Goal: Information Seeking & Learning: Learn about a topic

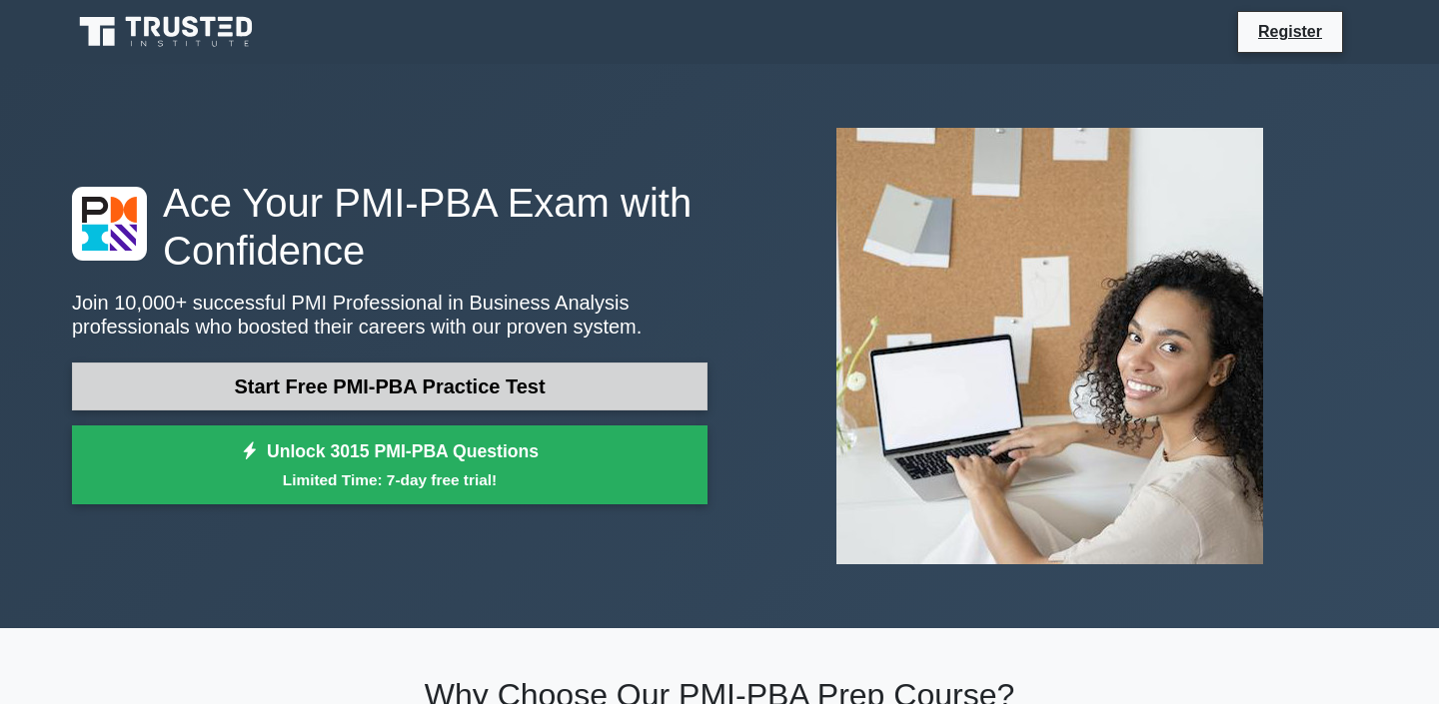
click at [608, 388] on link "Start Free PMI-PBA Practice Test" at bounding box center [389, 387] width 635 height 48
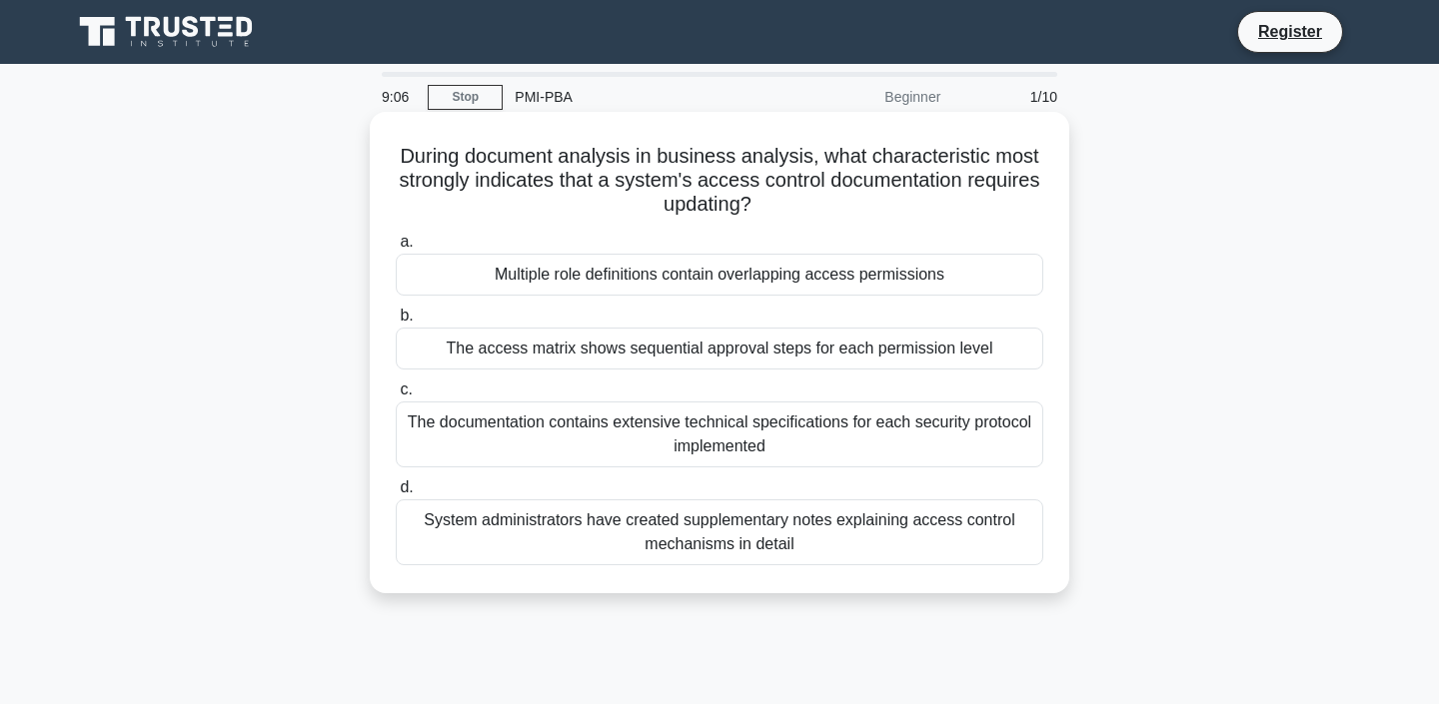
click at [855, 264] on div "Multiple role definitions contain overlapping access permissions" at bounding box center [719, 275] width 647 height 42
click at [396, 249] on input "a. Multiple role definitions contain overlapping access permissions" at bounding box center [396, 242] width 0 height 13
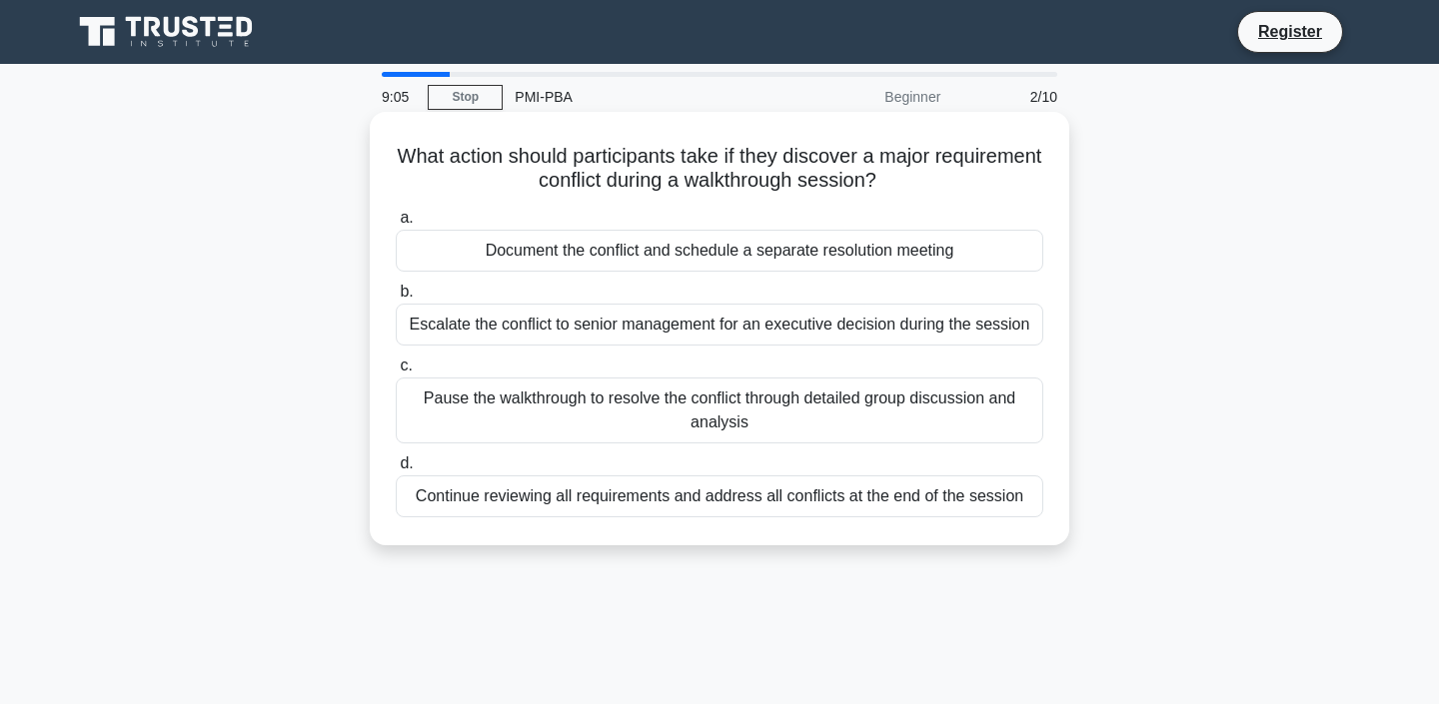
click at [854, 251] on div "Document the conflict and schedule a separate resolution meeting" at bounding box center [719, 251] width 647 height 42
click at [396, 225] on input "a. Document the conflict and schedule a separate resolution meeting" at bounding box center [396, 218] width 0 height 13
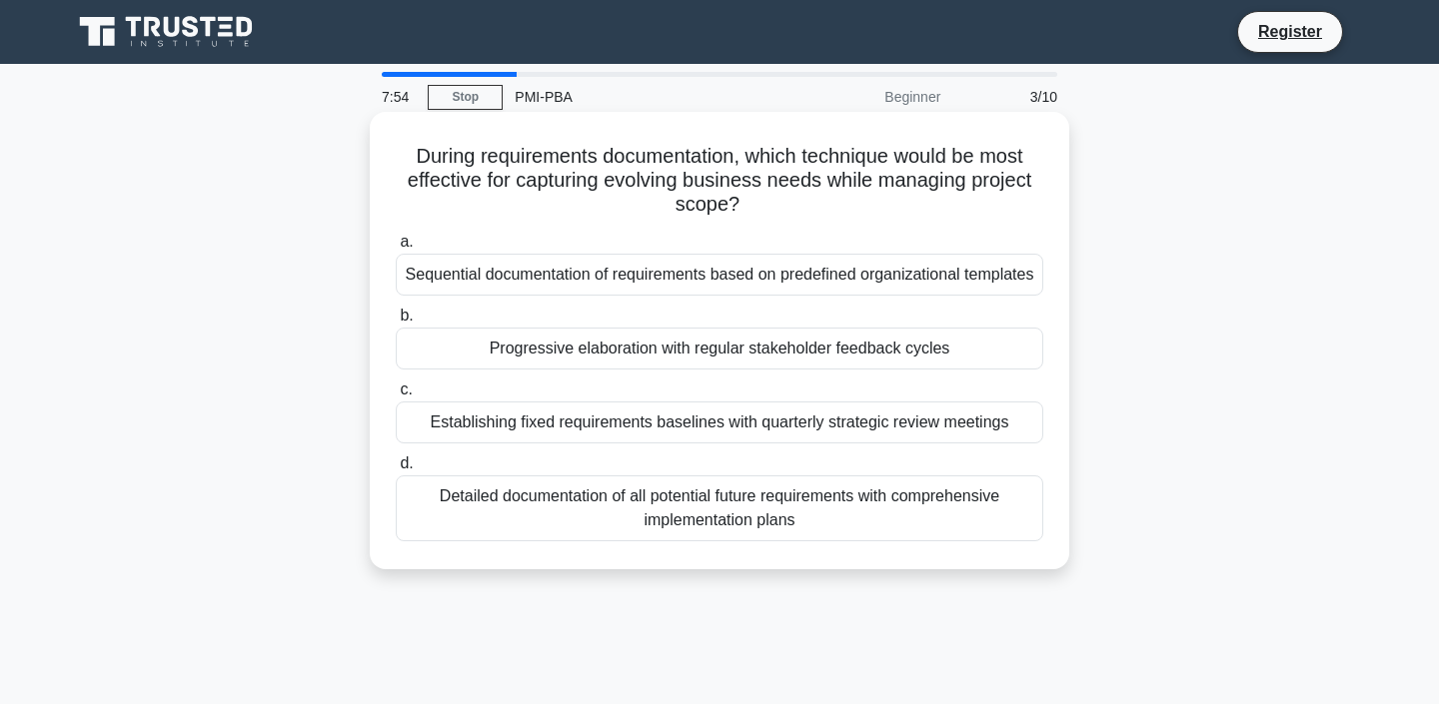
click at [828, 278] on div "Sequential documentation of requirements based on predefined organizational tem…" at bounding box center [719, 275] width 647 height 42
click at [396, 249] on input "a. Sequential documentation of requirements based on predefined organizational …" at bounding box center [396, 242] width 0 height 13
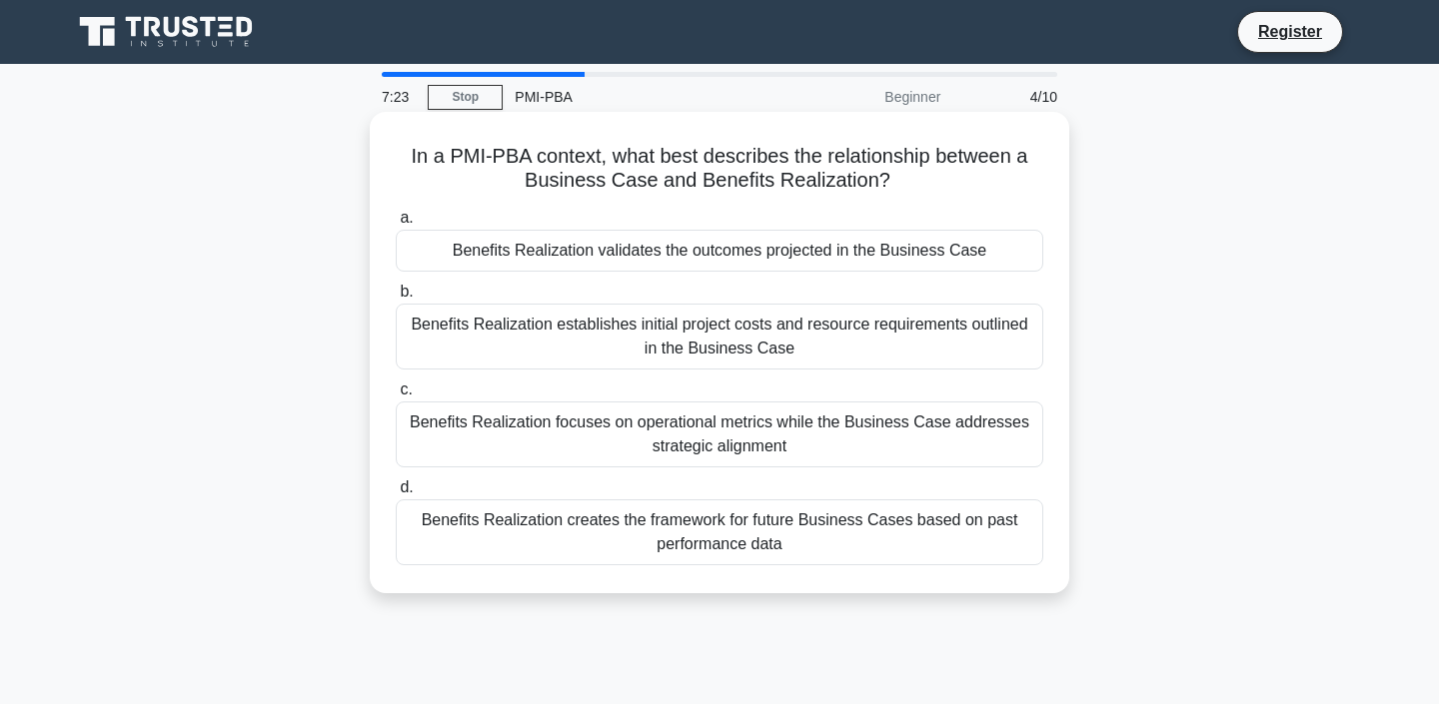
click at [822, 332] on div "Benefits Realization establishes initial project costs and resource requirement…" at bounding box center [719, 337] width 647 height 66
click at [396, 299] on input "b. Benefits Realization establishes initial project costs and resource requirem…" at bounding box center [396, 292] width 0 height 13
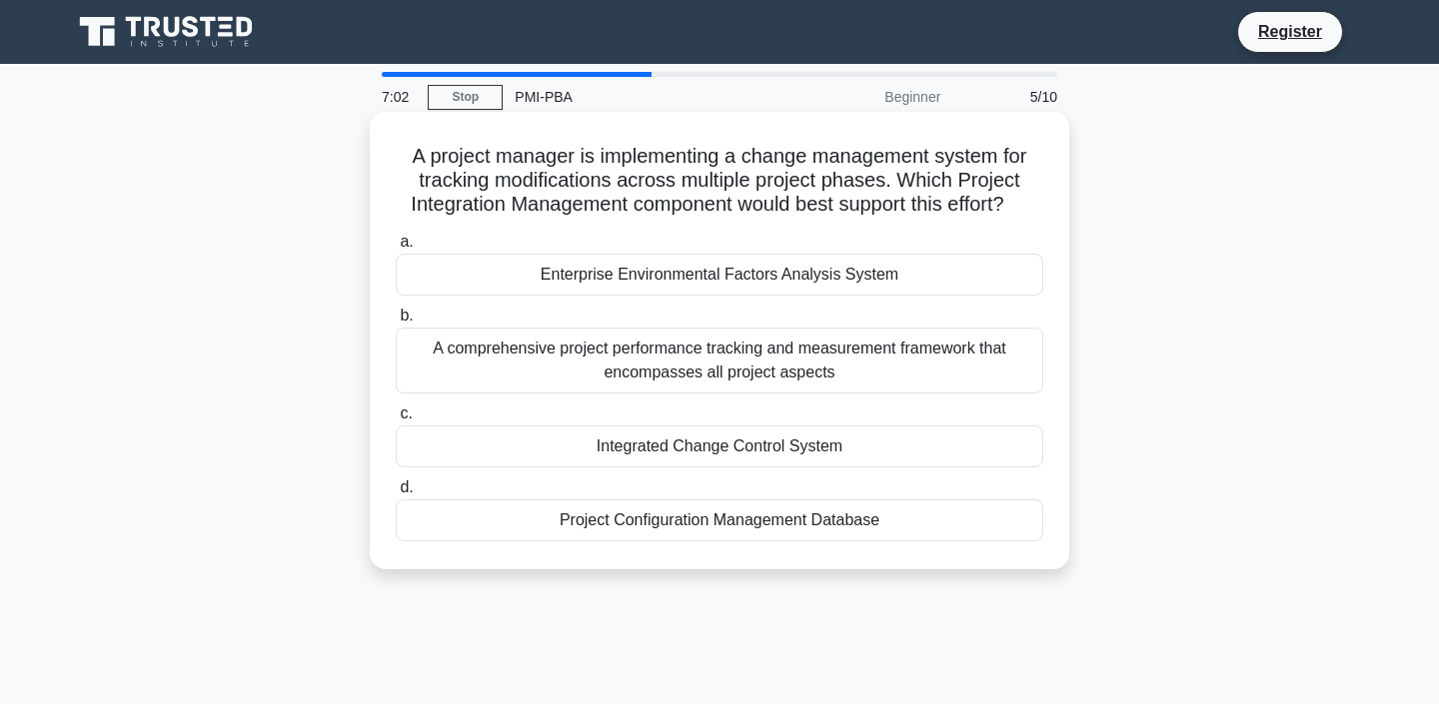
click at [770, 454] on div "Integrated Change Control System" at bounding box center [719, 447] width 647 height 42
click at [396, 421] on input "c. Integrated Change Control System" at bounding box center [396, 414] width 0 height 13
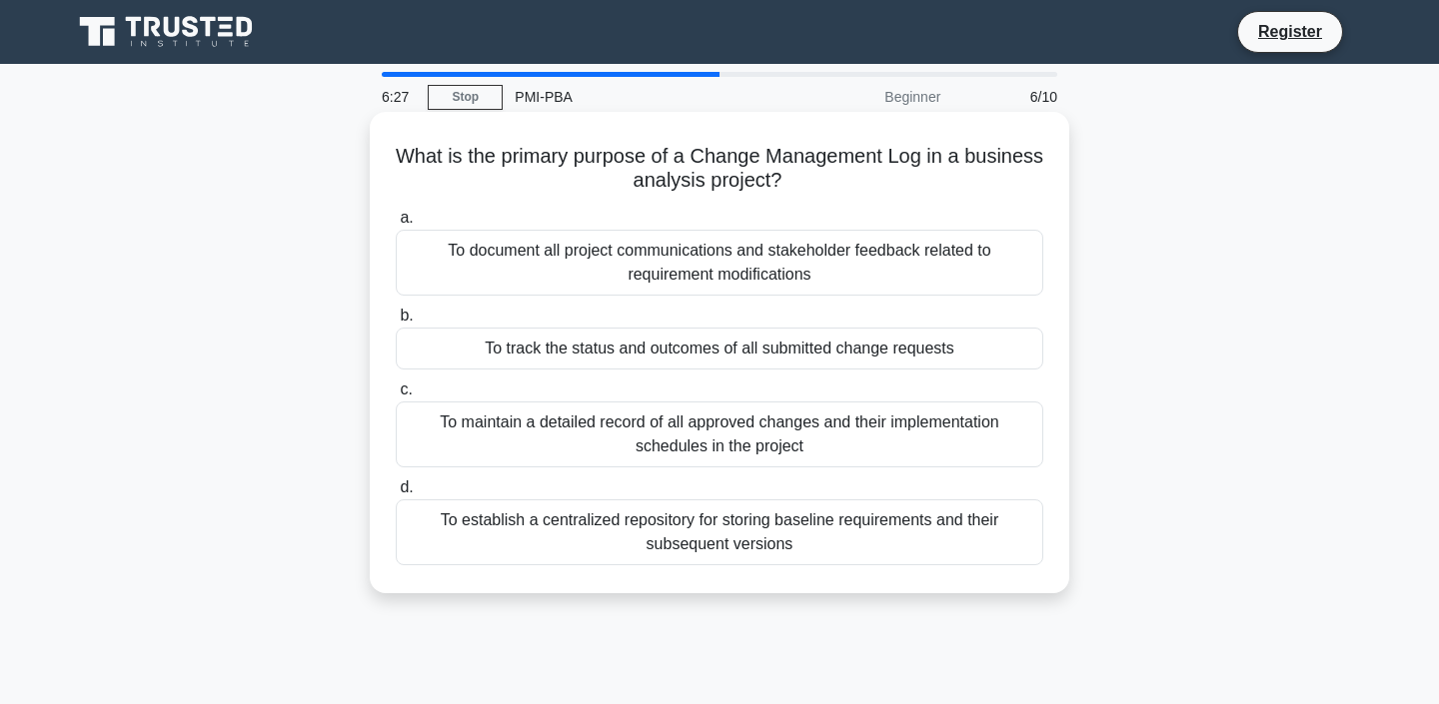
click at [782, 445] on div "To maintain a detailed record of all approved changes and their implementation …" at bounding box center [719, 435] width 647 height 66
click at [396, 397] on input "c. To maintain a detailed record of all approved changes and their implementati…" at bounding box center [396, 390] width 0 height 13
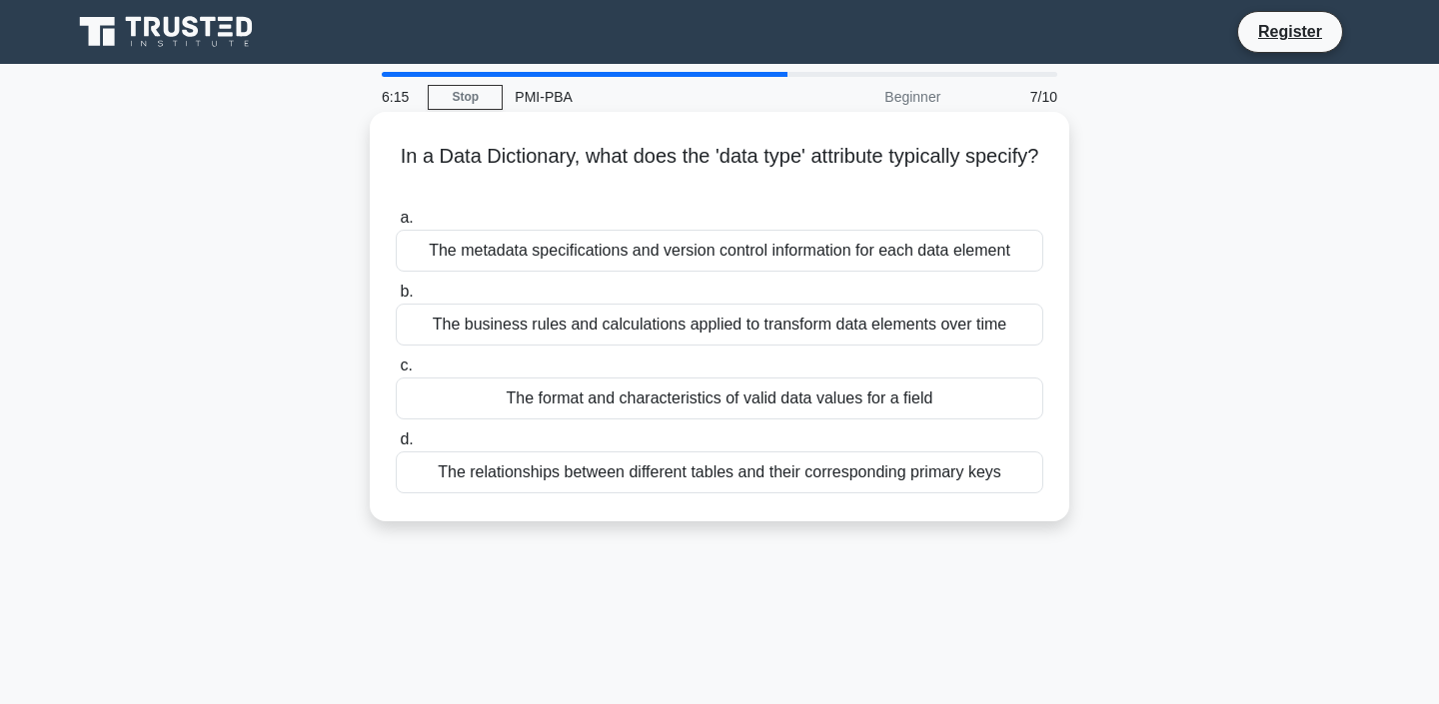
click at [815, 401] on div "The format and characteristics of valid data values for a field" at bounding box center [719, 399] width 647 height 42
click at [396, 373] on input "c. The format and characteristics of valid data values for a field" at bounding box center [396, 366] width 0 height 13
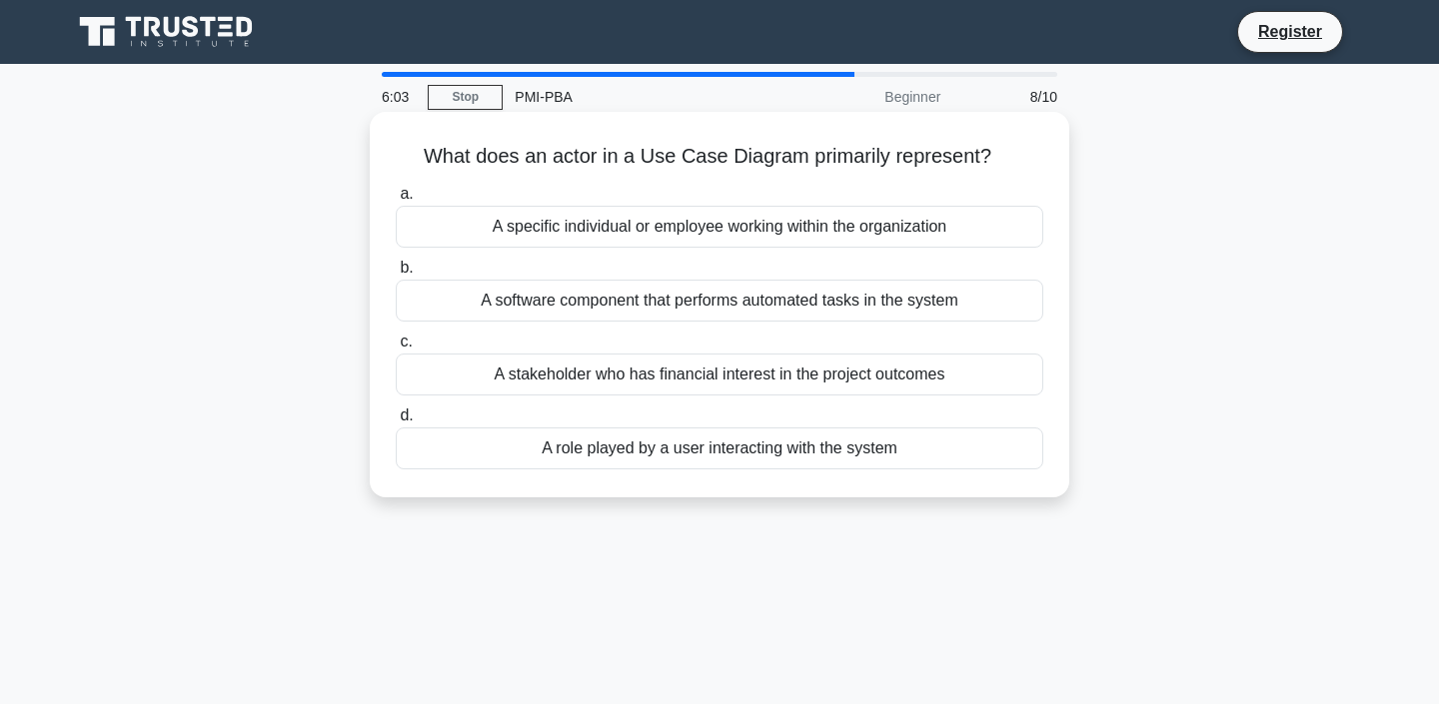
click at [809, 455] on div "A role played by a user interacting with the system" at bounding box center [719, 449] width 647 height 42
click at [396, 423] on input "d. A role played by a user interacting with the system" at bounding box center [396, 416] width 0 height 13
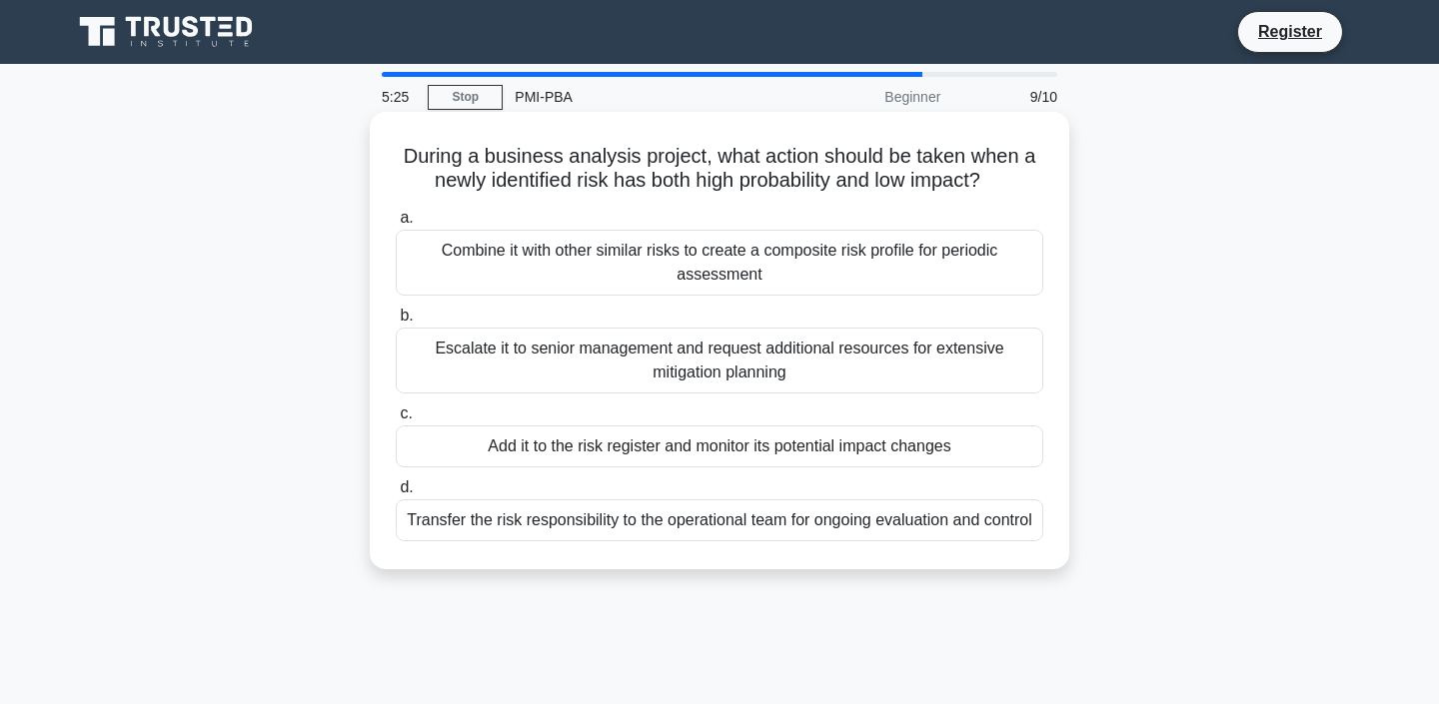
click at [817, 442] on div "Add it to the risk register and monitor its potential impact changes" at bounding box center [719, 447] width 647 height 42
click at [396, 421] on input "c. Add it to the risk register and monitor its potential impact changes" at bounding box center [396, 414] width 0 height 13
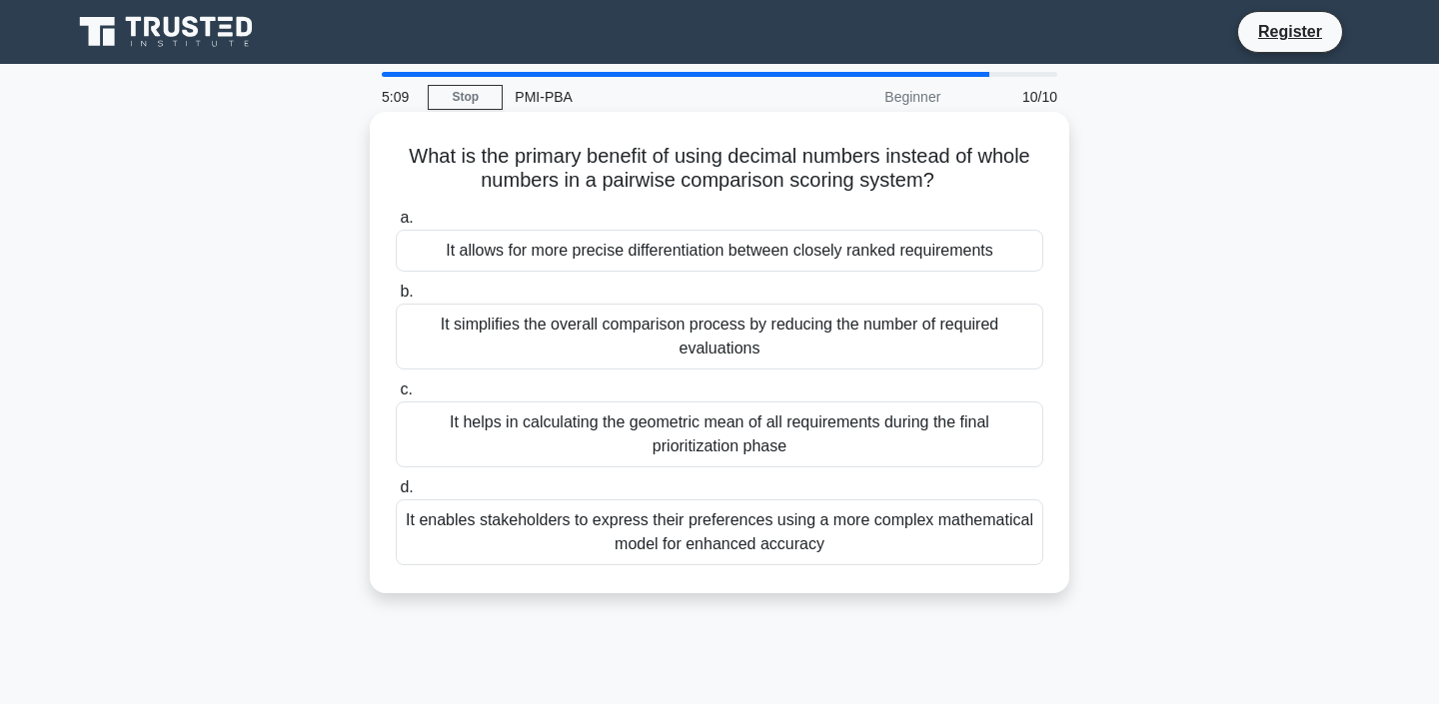
click at [743, 258] on div "It allows for more precise differentiation between closely ranked requirements" at bounding box center [719, 251] width 647 height 42
click at [396, 225] on input "a. It allows for more precise differentiation between closely ranked requiremen…" at bounding box center [396, 218] width 0 height 13
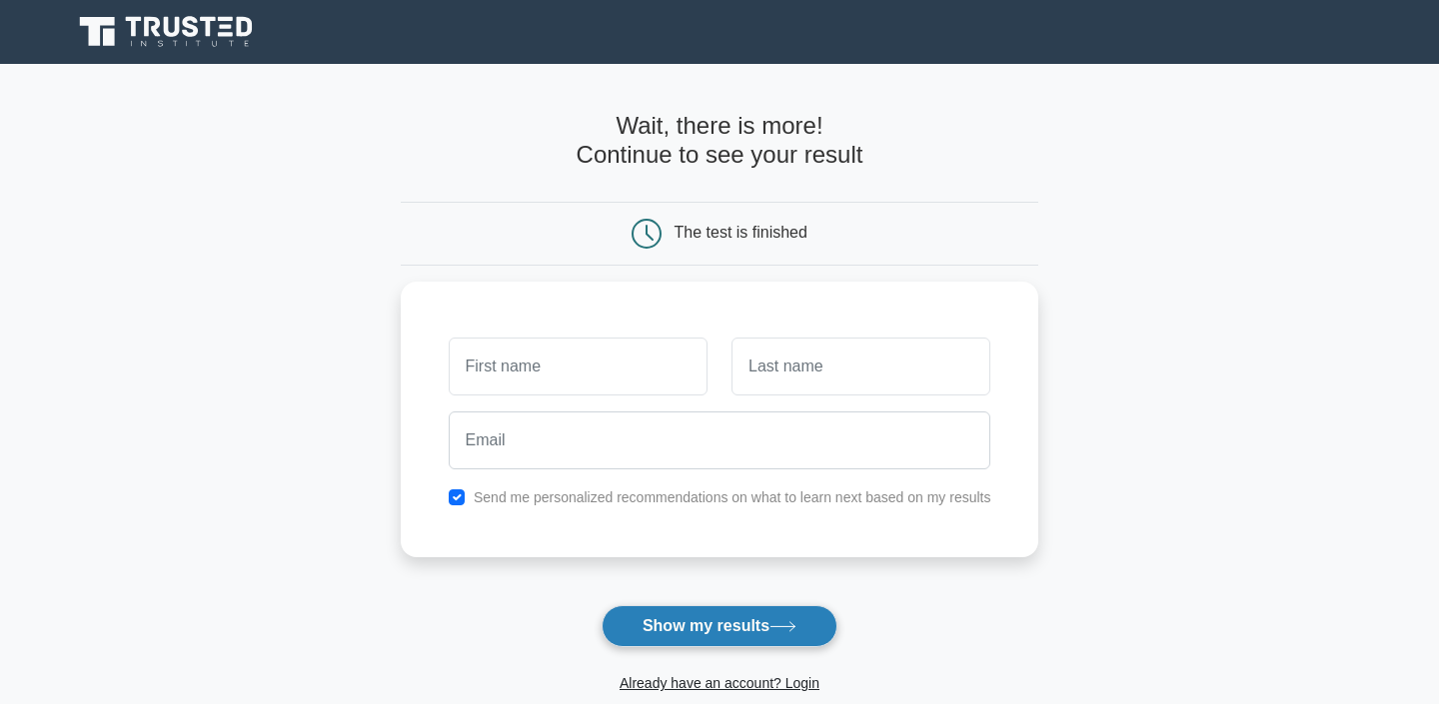
click at [717, 628] on button "Show my results" at bounding box center [720, 627] width 236 height 42
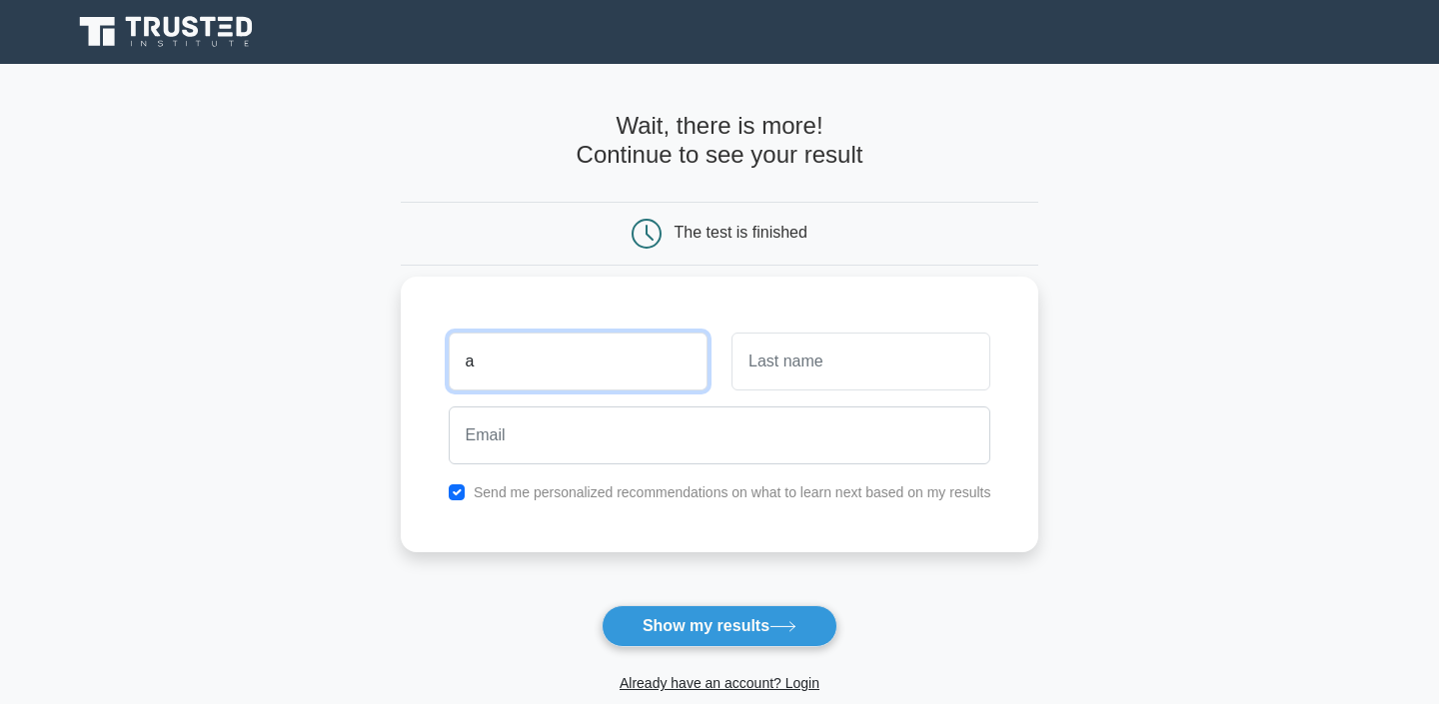
type input "a"
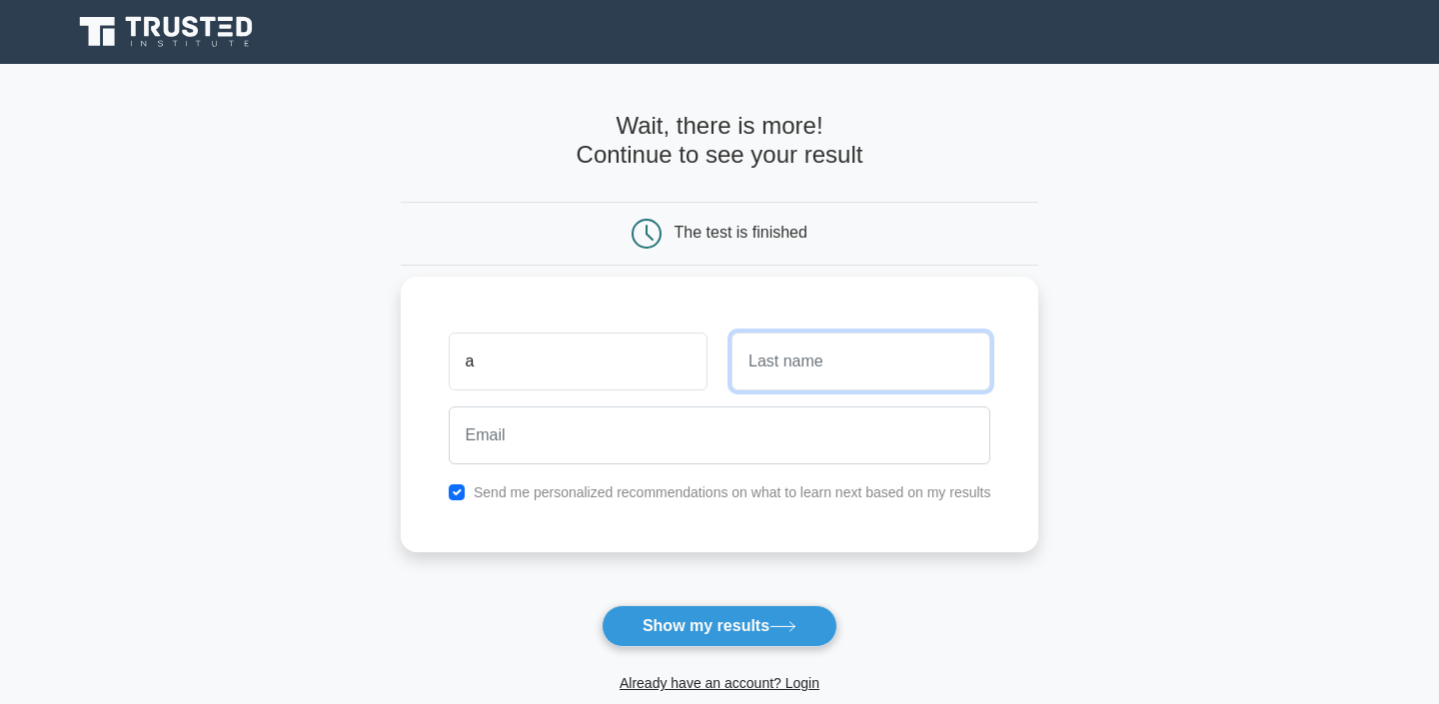
click at [880, 376] on input "text" at bounding box center [860, 362] width 259 height 58
type input "a"
click at [644, 403] on div at bounding box center [720, 436] width 567 height 74
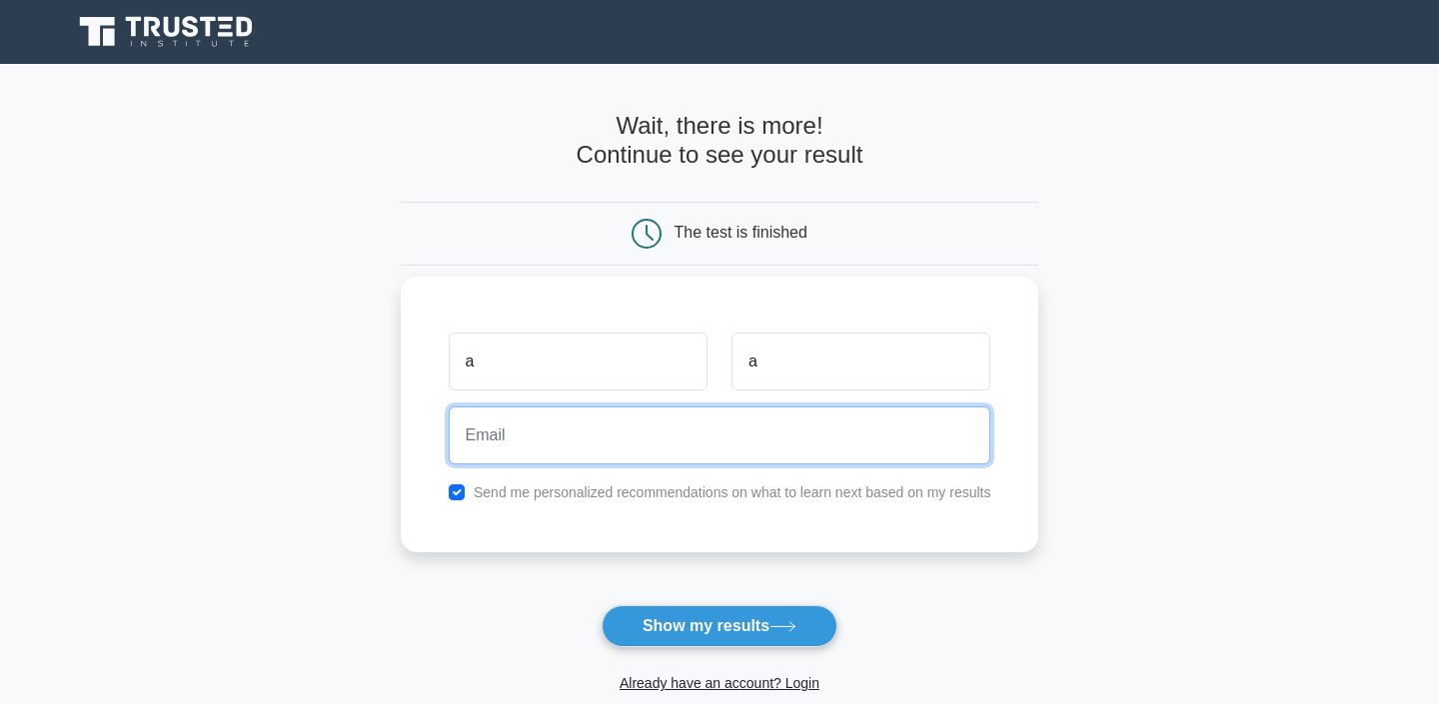
click at [644, 432] on input "email" at bounding box center [720, 436] width 543 height 58
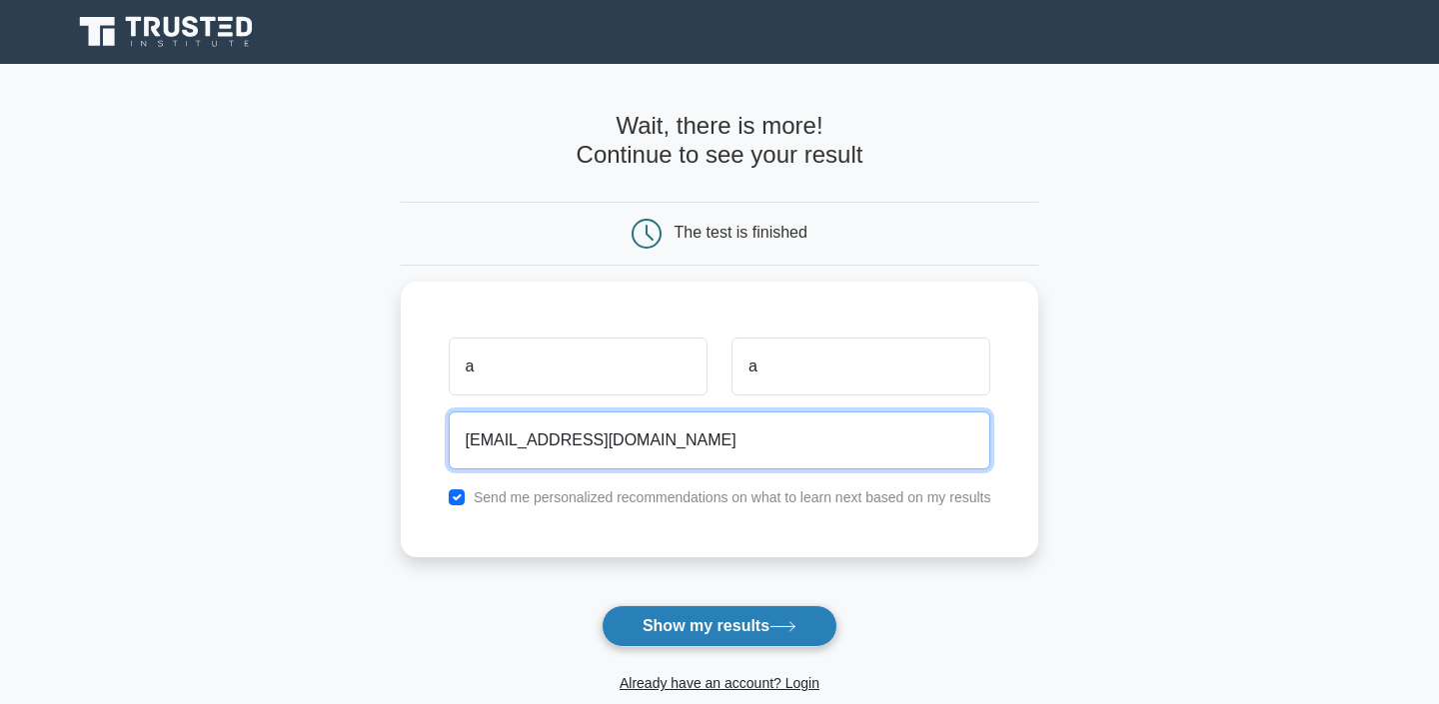
type input "[EMAIL_ADDRESS][DOMAIN_NAME]"
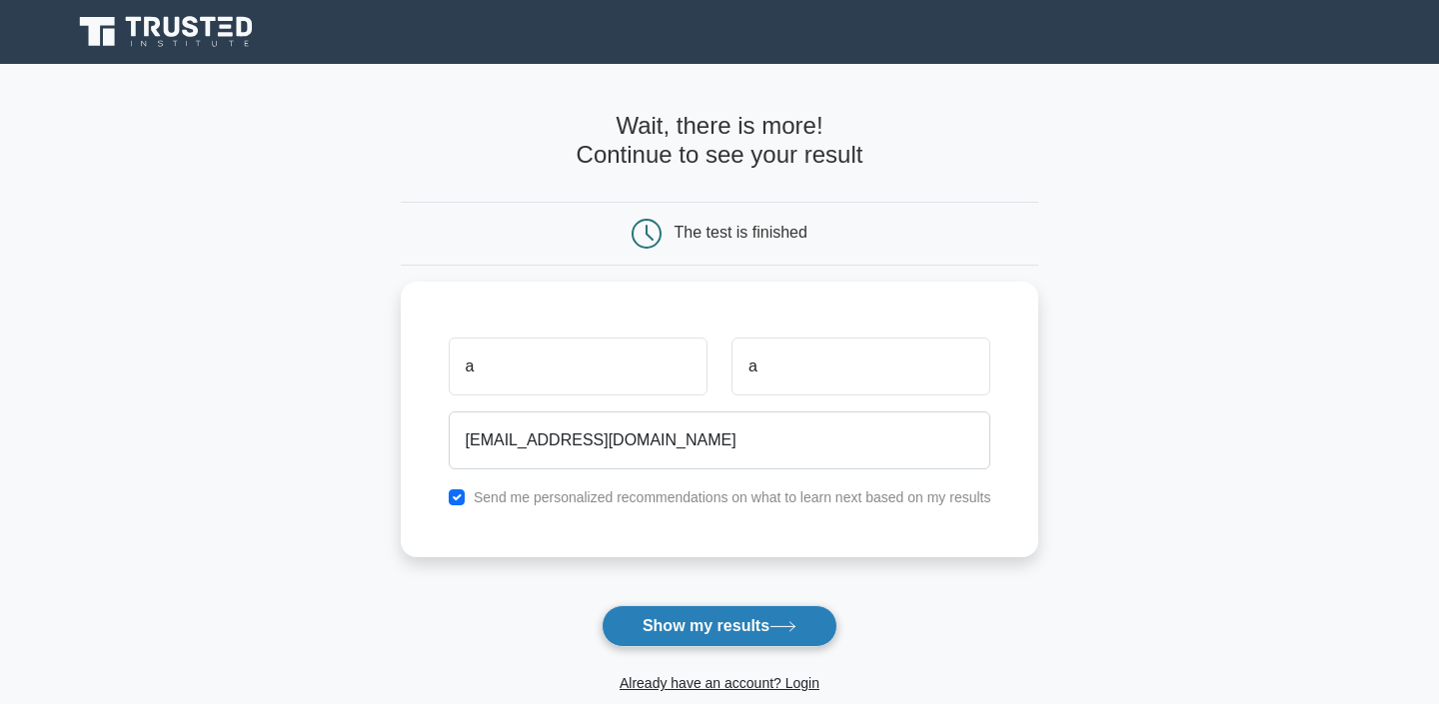
click at [690, 623] on button "Show my results" at bounding box center [720, 627] width 236 height 42
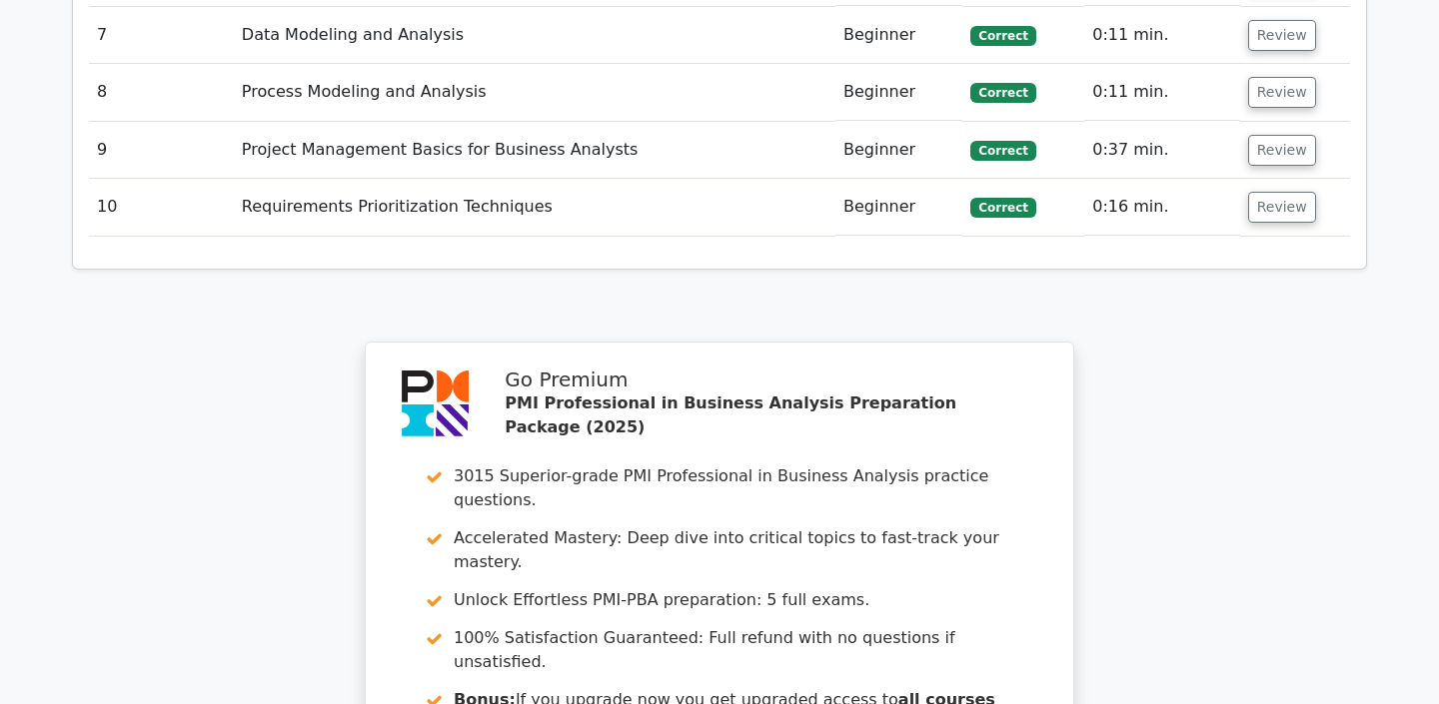
scroll to position [2708, 0]
